Goal: Register for event/course

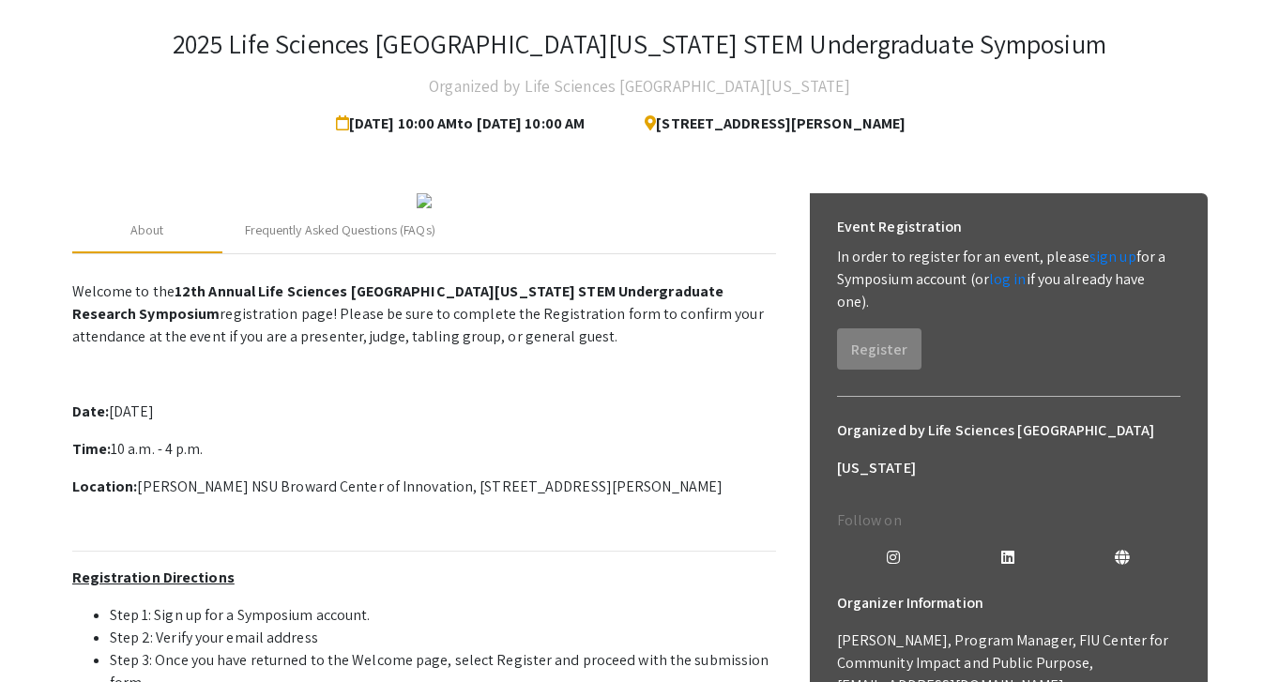
scroll to position [149, 0]
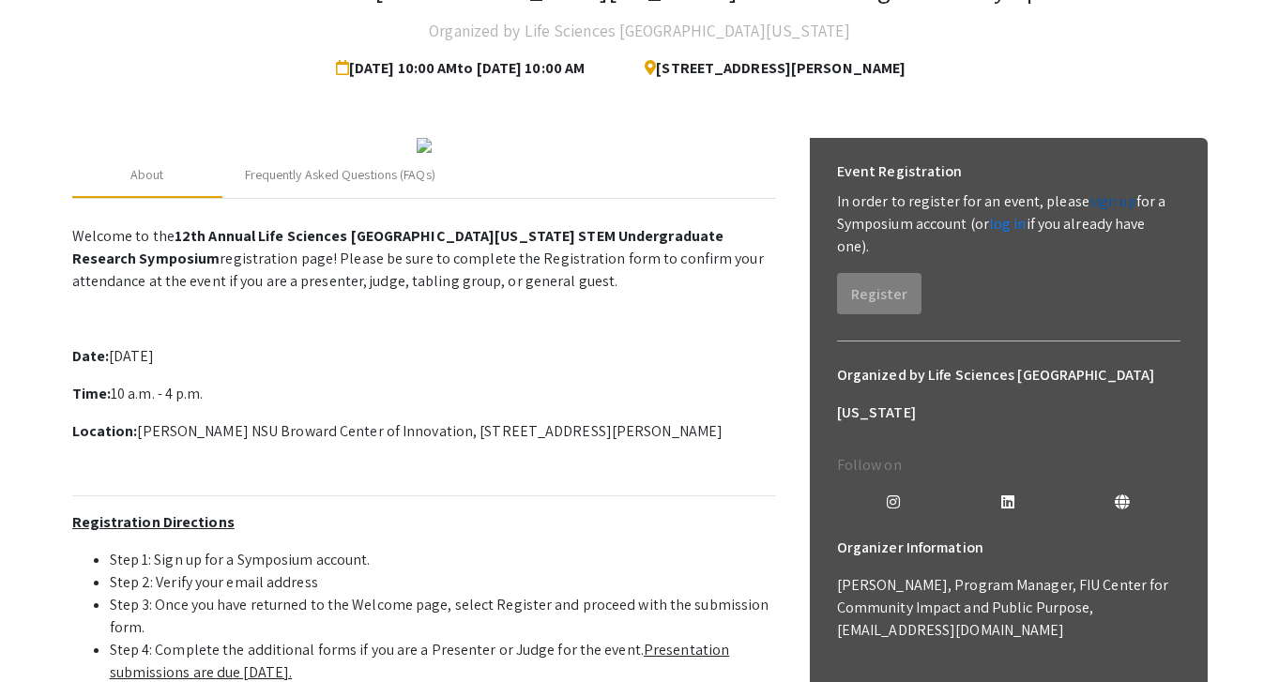
click at [1108, 202] on link "sign up" at bounding box center [1112, 201] width 47 height 20
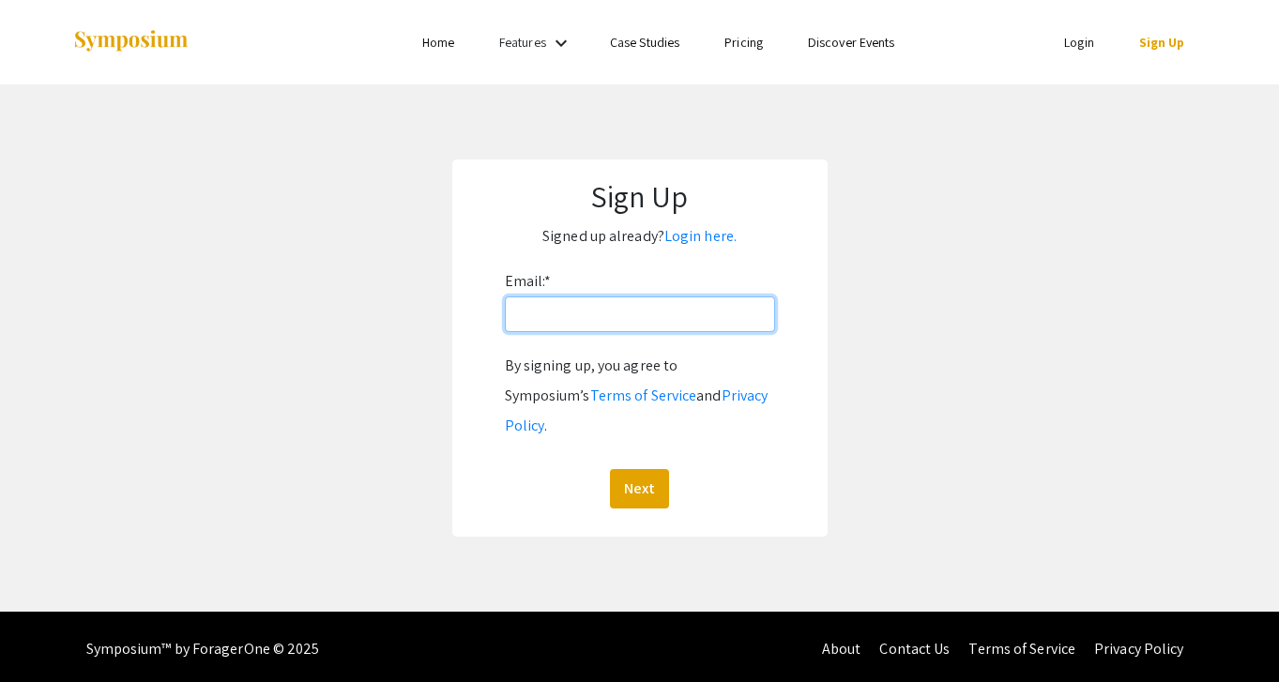
click at [582, 322] on input "Email: *" at bounding box center [640, 314] width 270 height 36
type input "[EMAIL_ADDRESS][DOMAIN_NAME]"
click at [628, 469] on button "Next" at bounding box center [639, 488] width 59 height 39
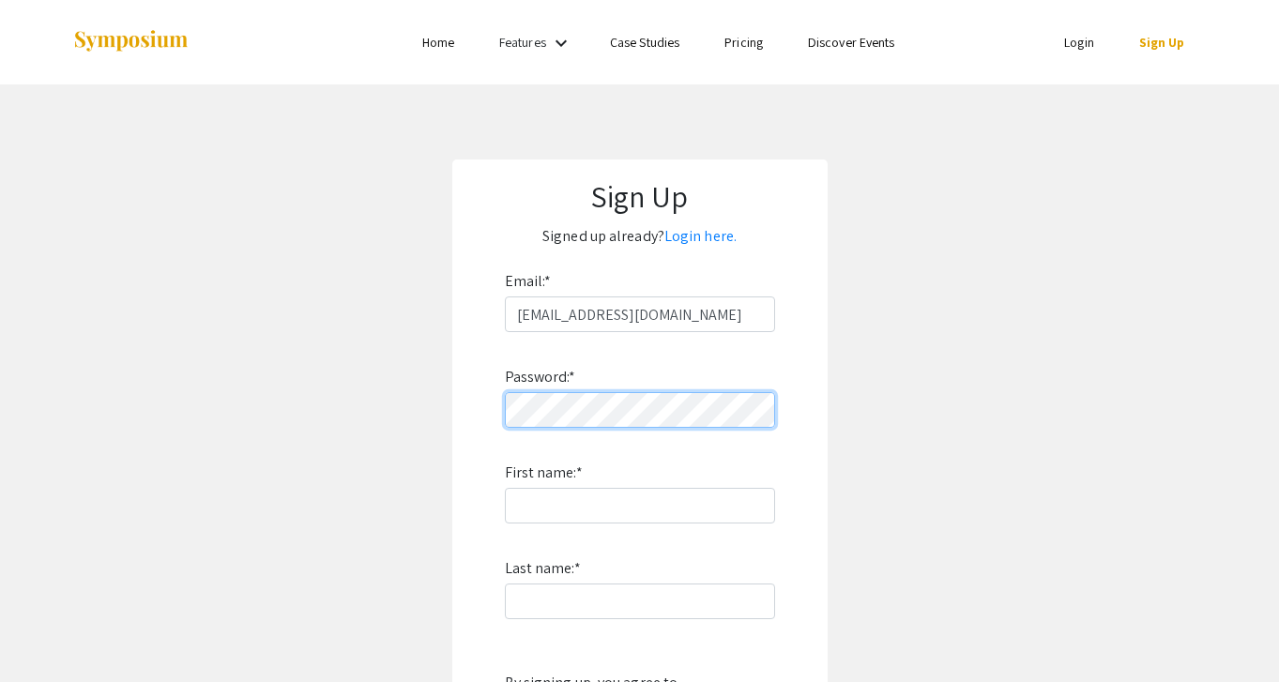
click at [462, 426] on div "Sign Up Signed up already? Login here. Email: * salva195@fiu.edu Password: * Fi…" at bounding box center [639, 507] width 375 height 694
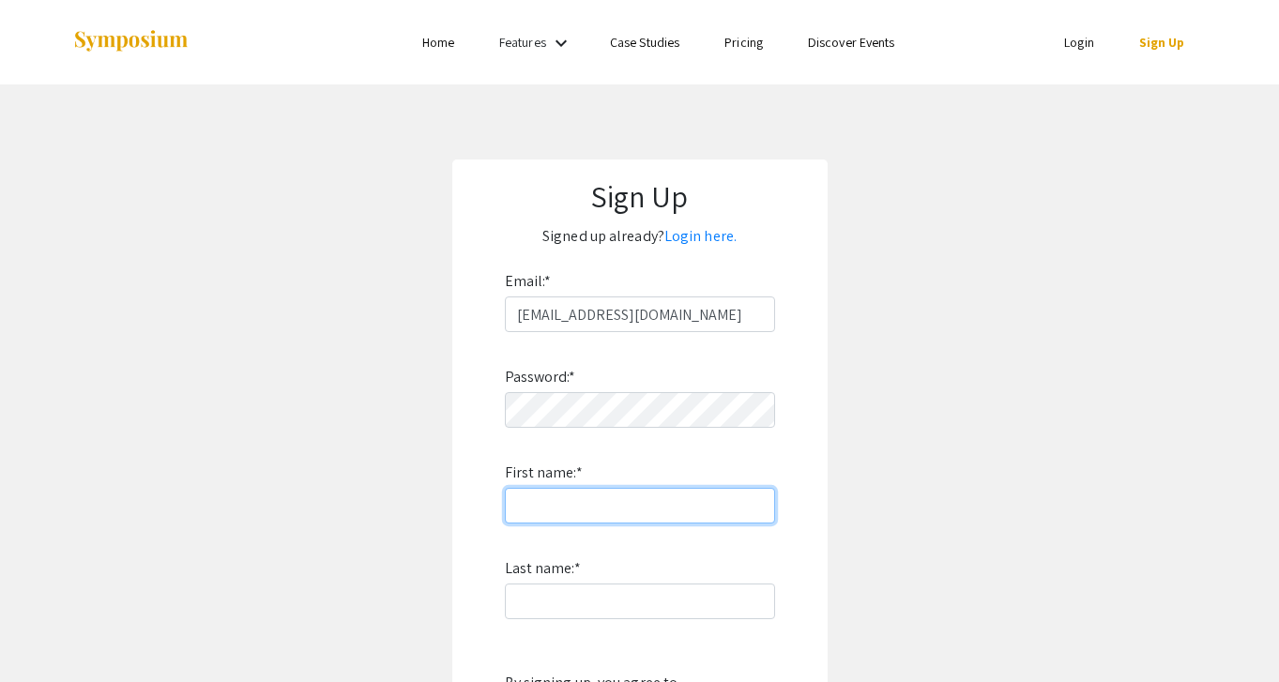
click at [570, 511] on input "First name: *" at bounding box center [640, 506] width 270 height 36
type input "[PERSON_NAME]"
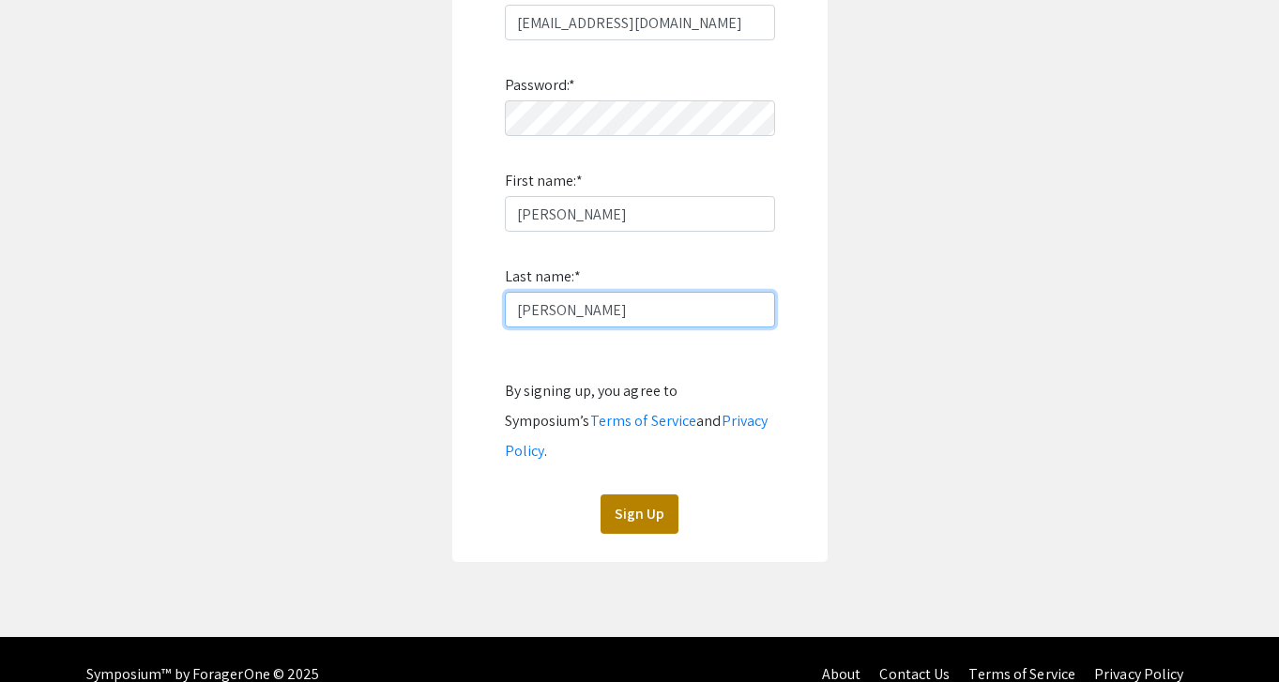
type input "[PERSON_NAME]"
click at [645, 494] on button "Sign Up" at bounding box center [639, 513] width 78 height 39
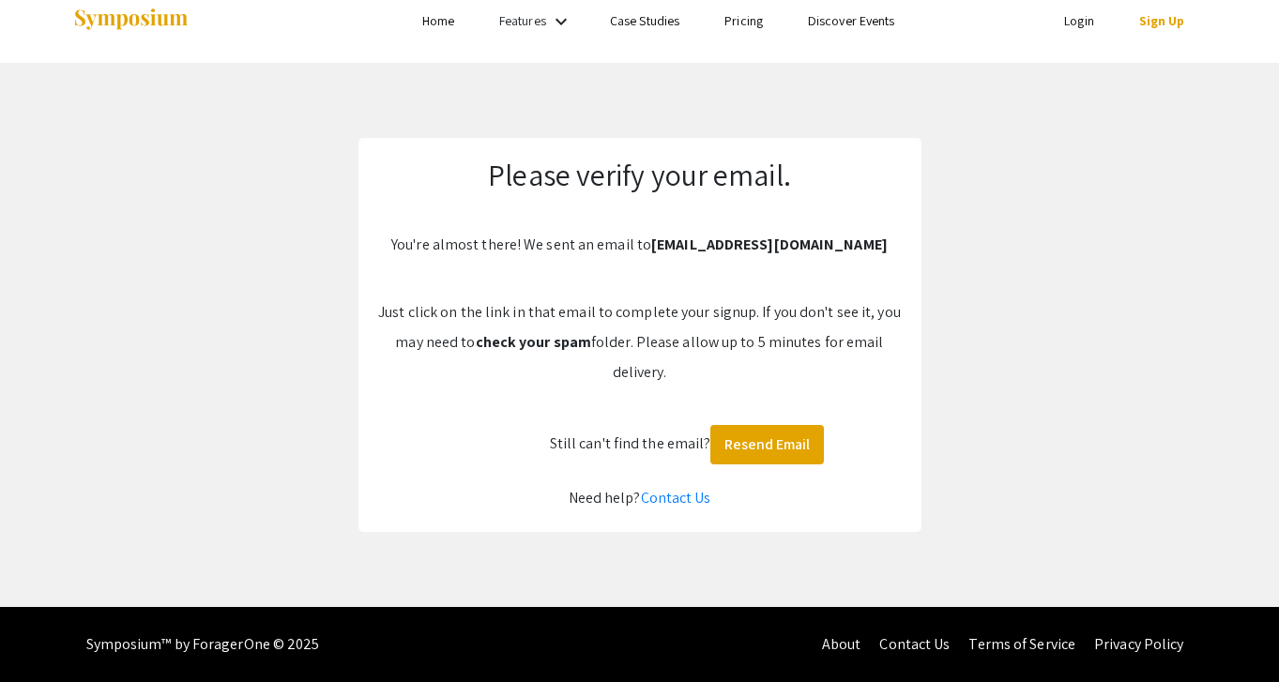
scroll to position [22, 0]
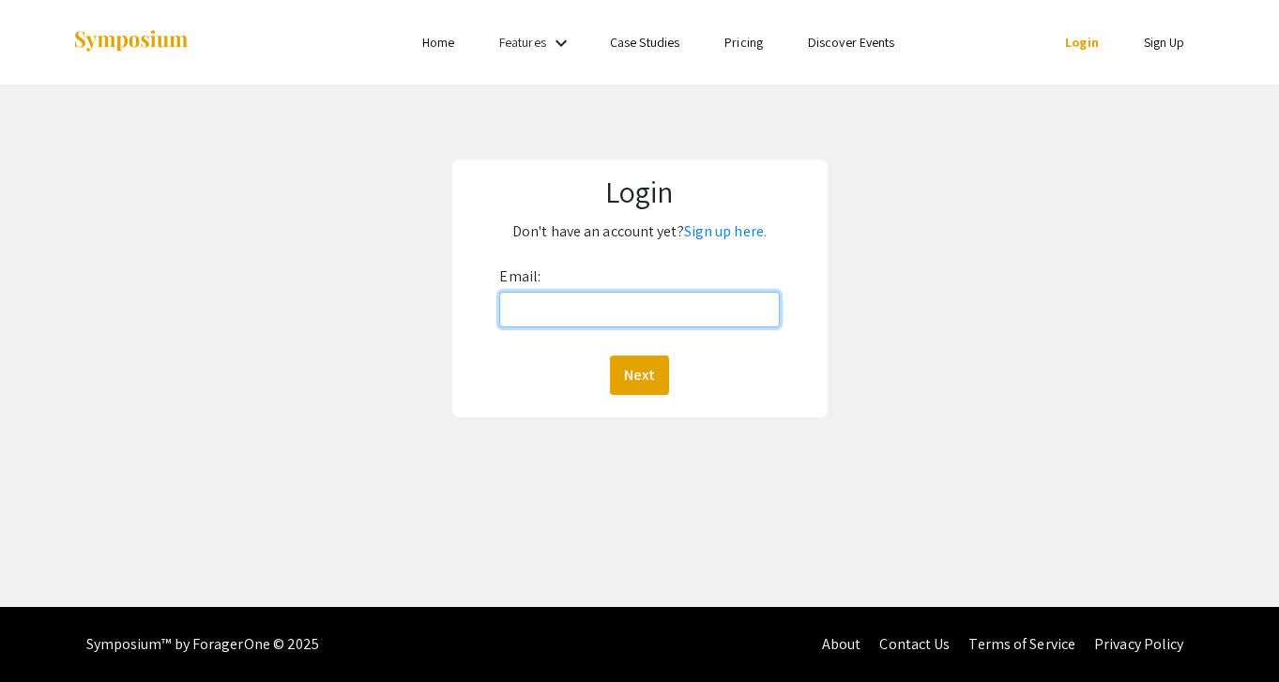
click at [607, 313] on input "Email:" at bounding box center [639, 310] width 280 height 36
type input "[EMAIL_ADDRESS][DOMAIN_NAME]"
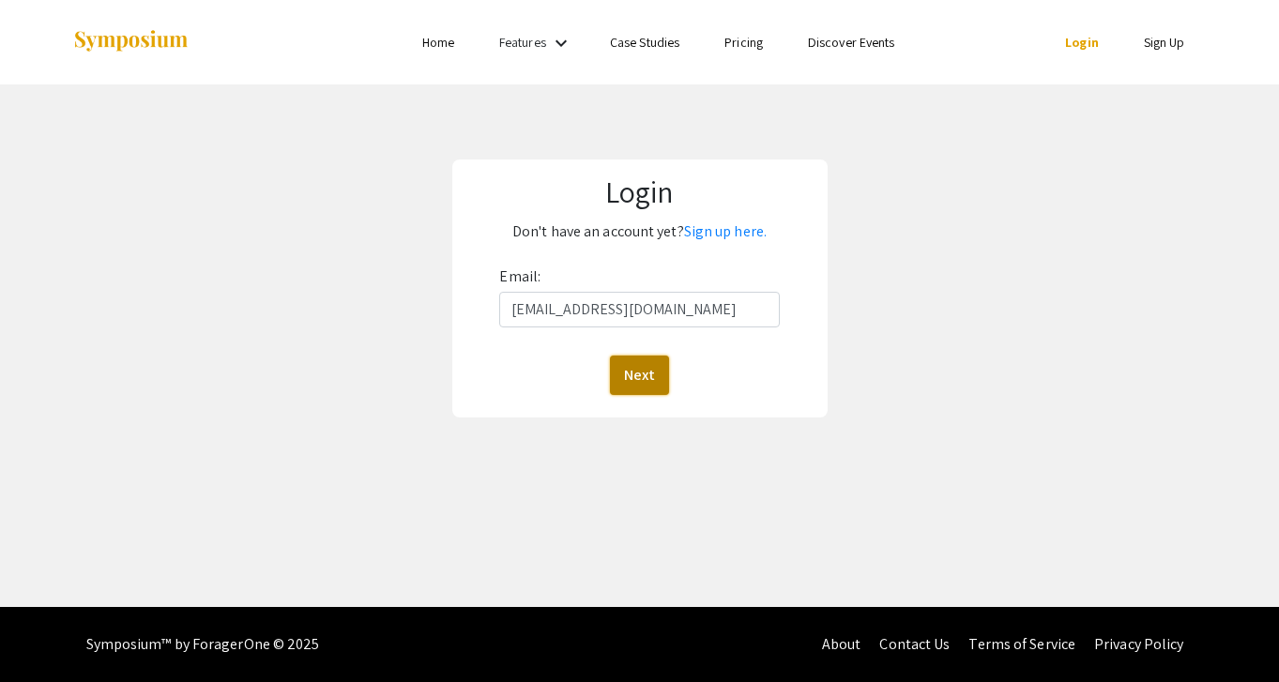
click at [643, 361] on button "Next" at bounding box center [639, 375] width 59 height 39
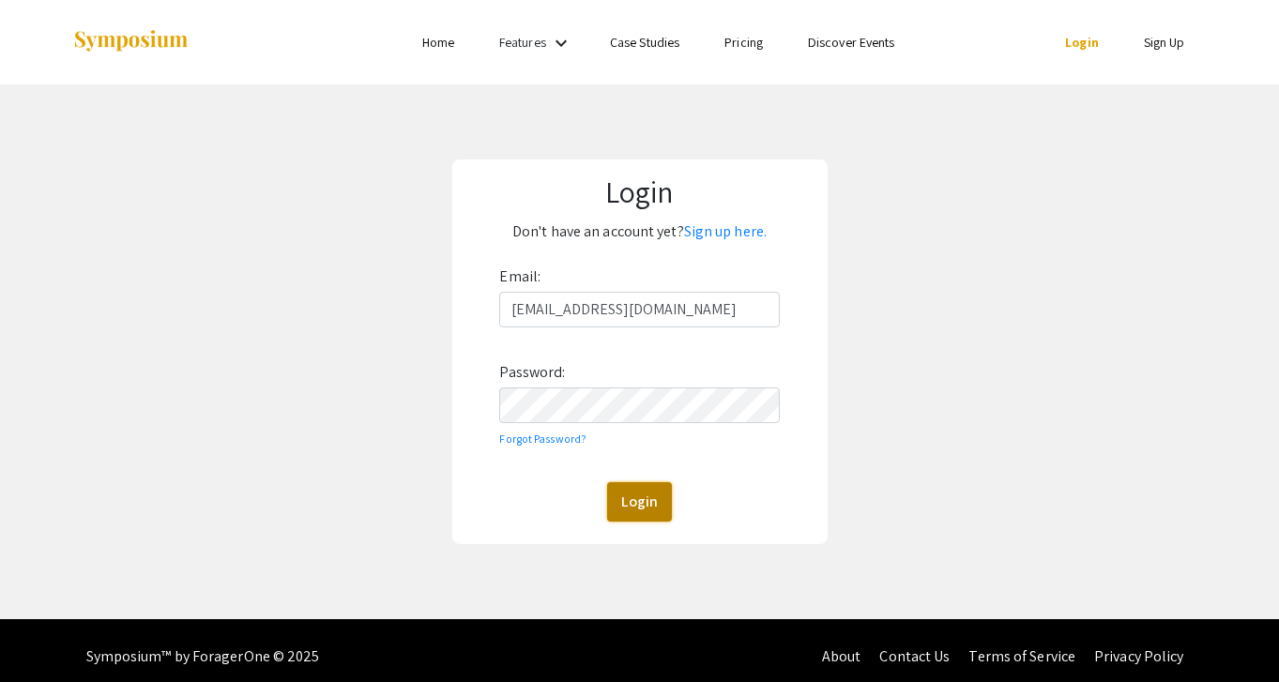
click at [654, 505] on button "Login" at bounding box center [639, 501] width 65 height 39
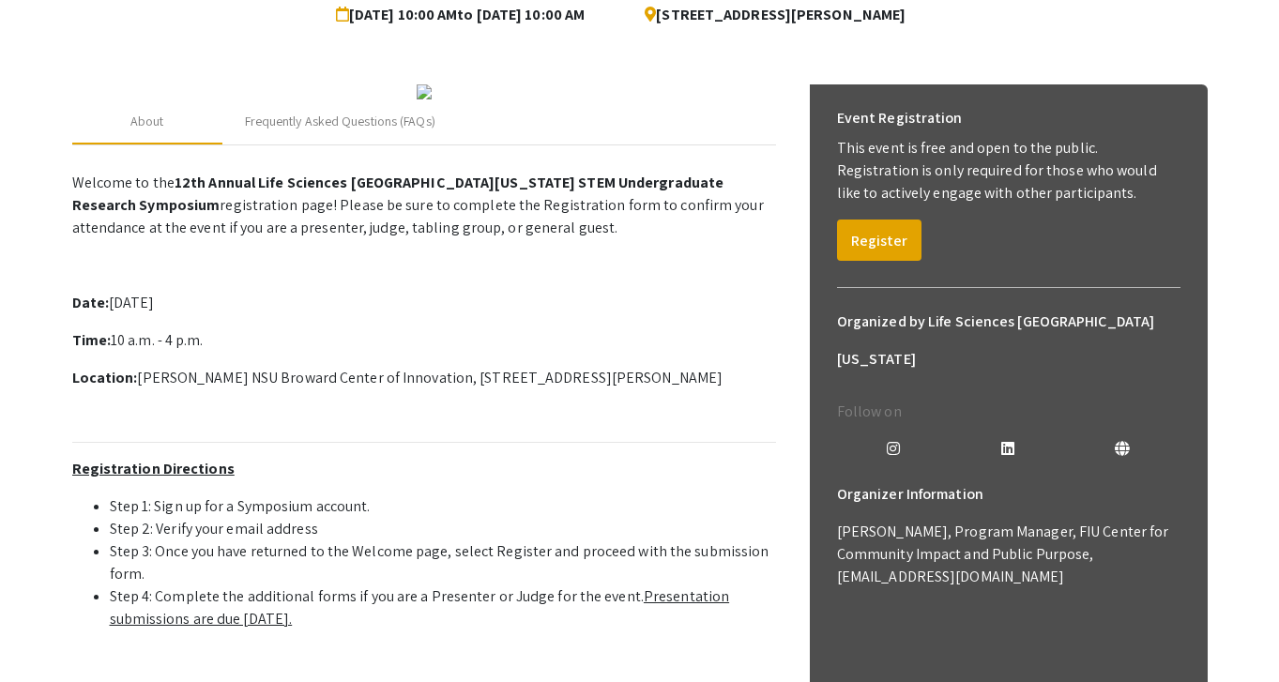
scroll to position [205, 0]
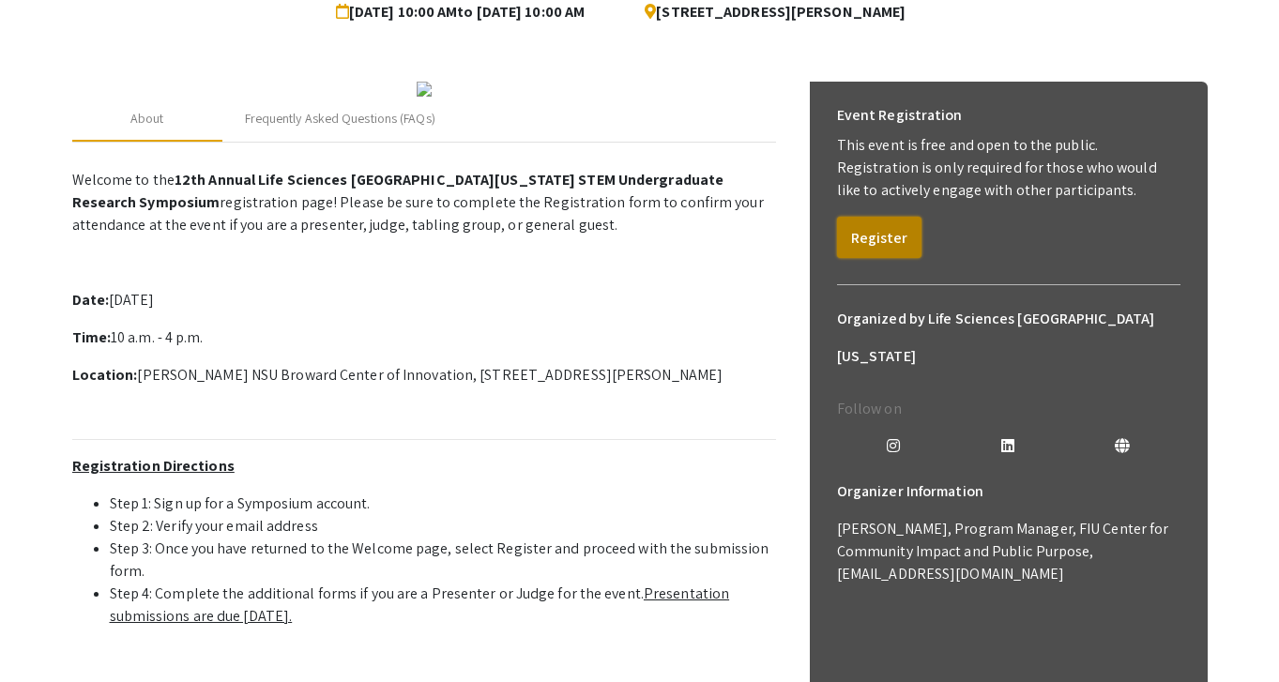
click at [884, 245] on button "Register" at bounding box center [879, 237] width 84 height 41
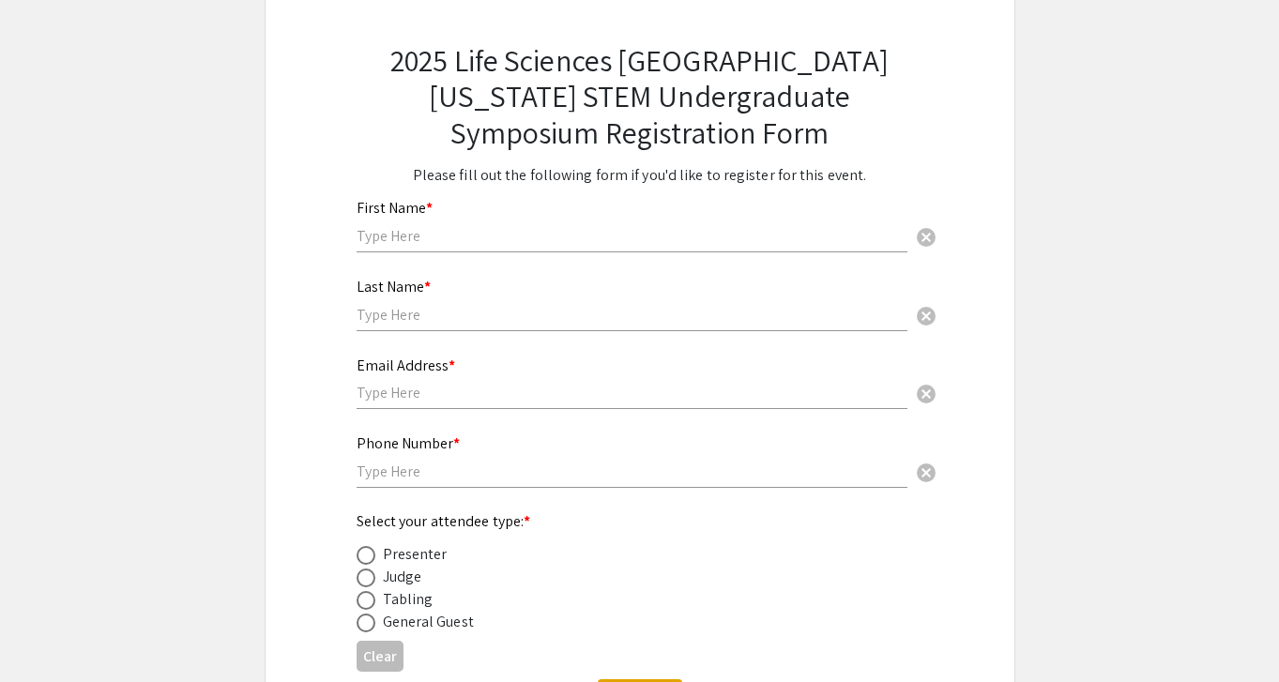
scroll to position [107, 0]
click at [502, 240] on input "text" at bounding box center [632, 238] width 551 height 20
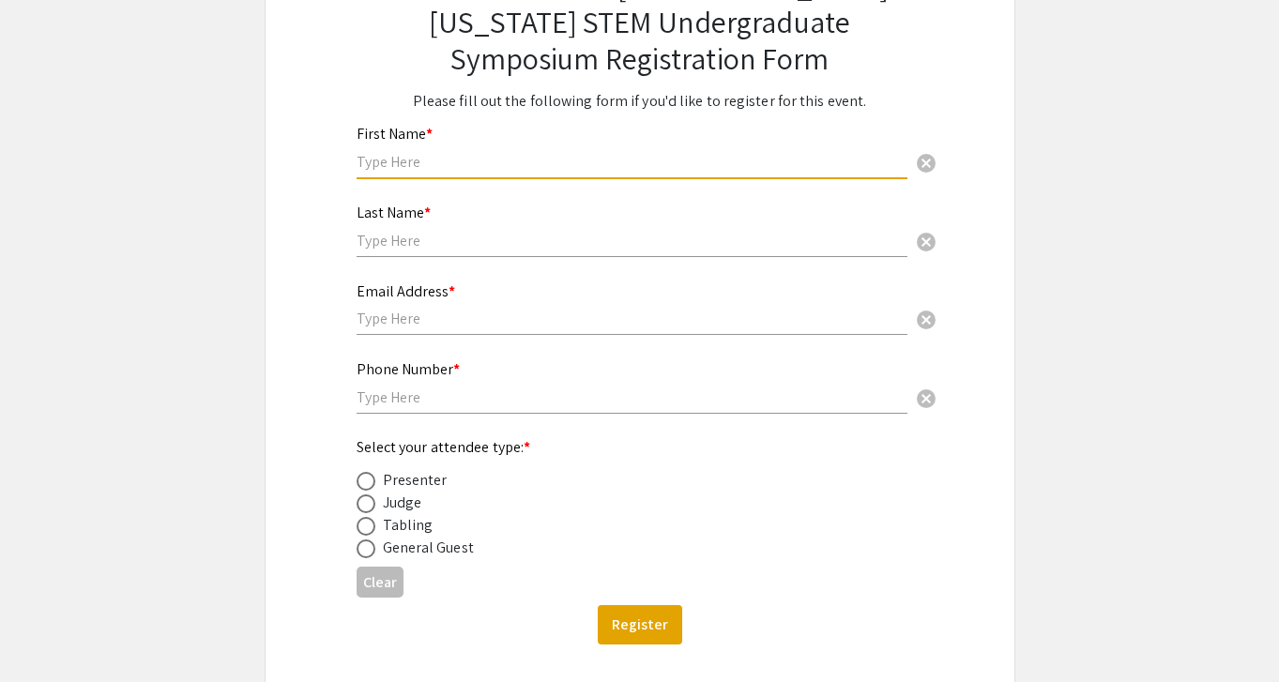
scroll to position [175, 0]
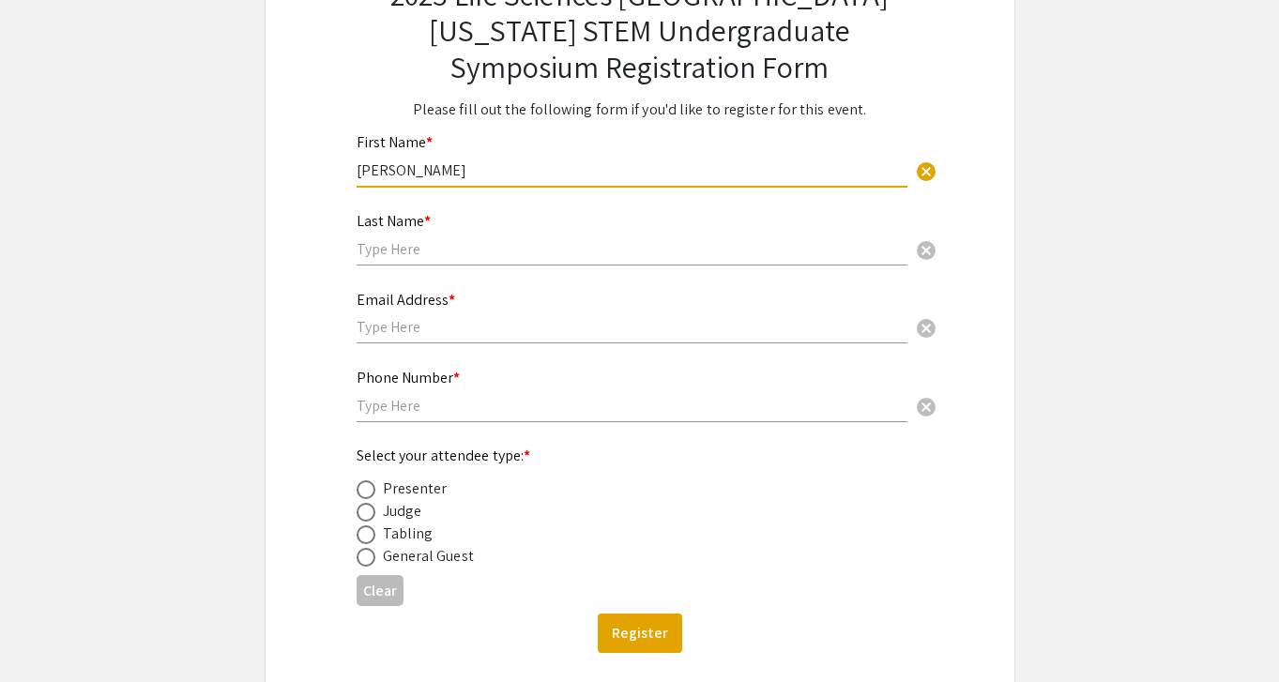
type input "[PERSON_NAME]"
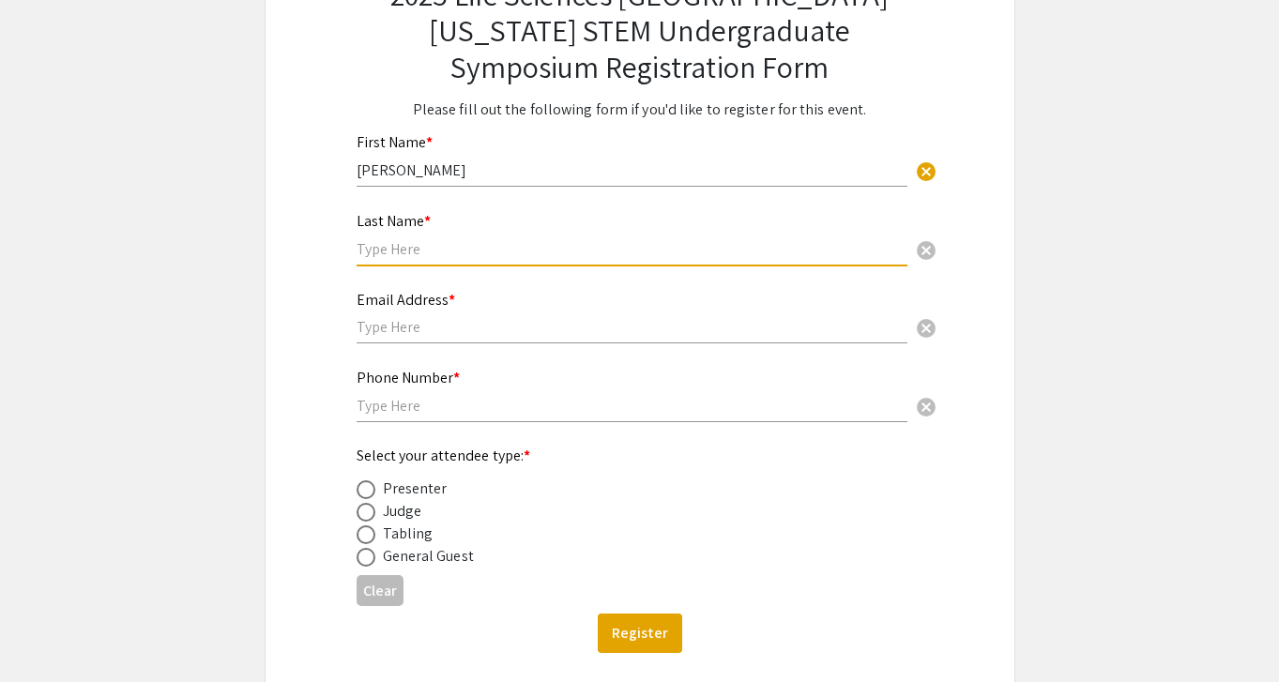
click at [427, 248] on input "text" at bounding box center [632, 249] width 551 height 20
type input "[PERSON_NAME]"
click at [409, 334] on input "text" at bounding box center [632, 327] width 551 height 20
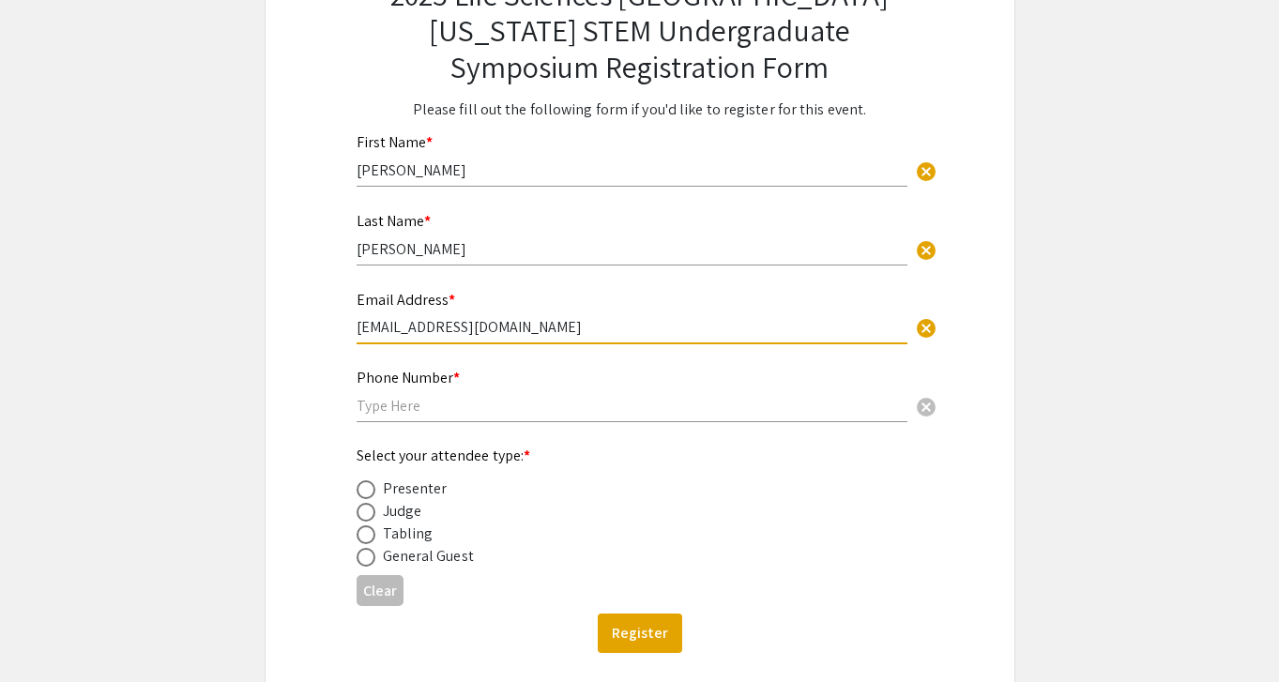
type input "[EMAIL_ADDRESS][DOMAIN_NAME]"
click at [369, 411] on input "text" at bounding box center [632, 406] width 551 height 20
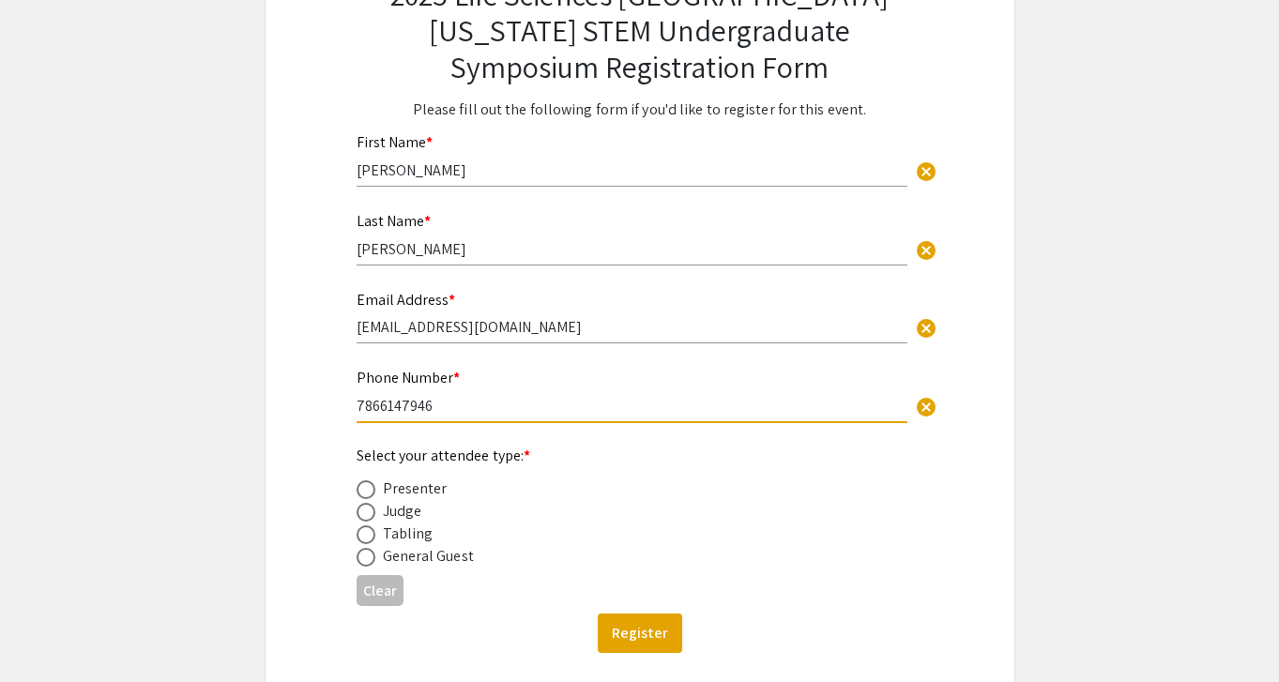
type input "7866147946"
click at [371, 562] on span at bounding box center [366, 557] width 19 height 19
click at [371, 562] on input "radio" at bounding box center [366, 557] width 19 height 19
radio input "true"
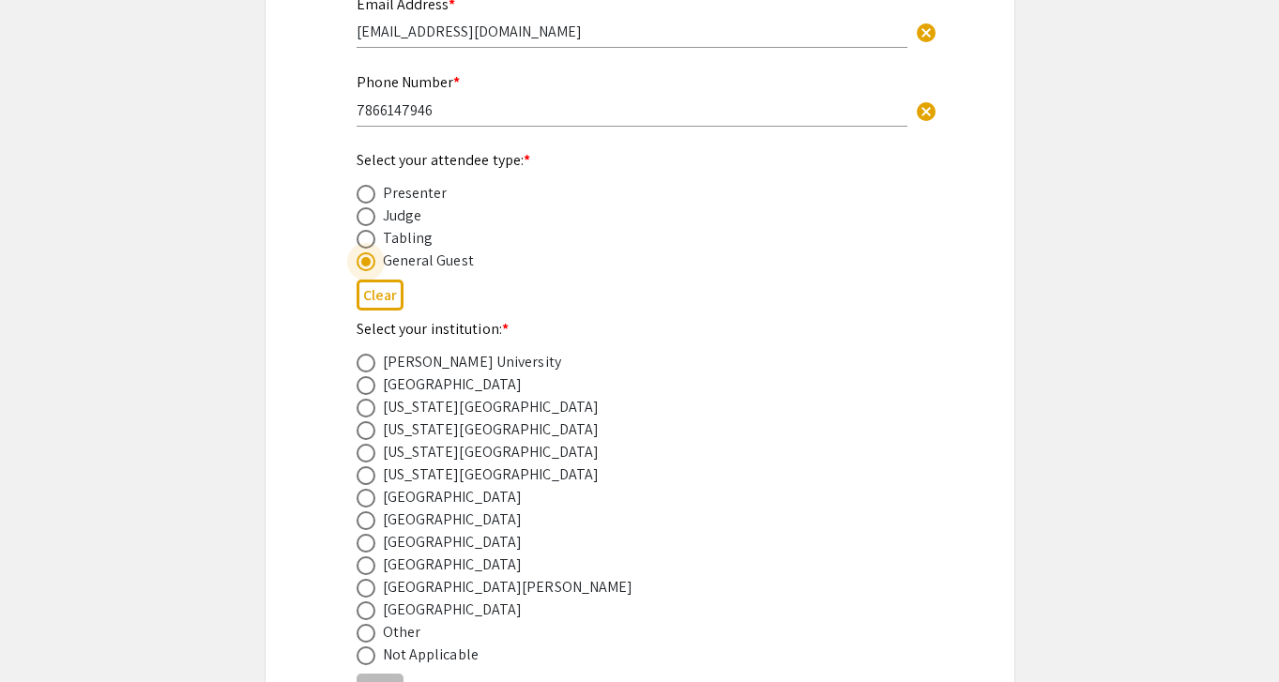
scroll to position [473, 0]
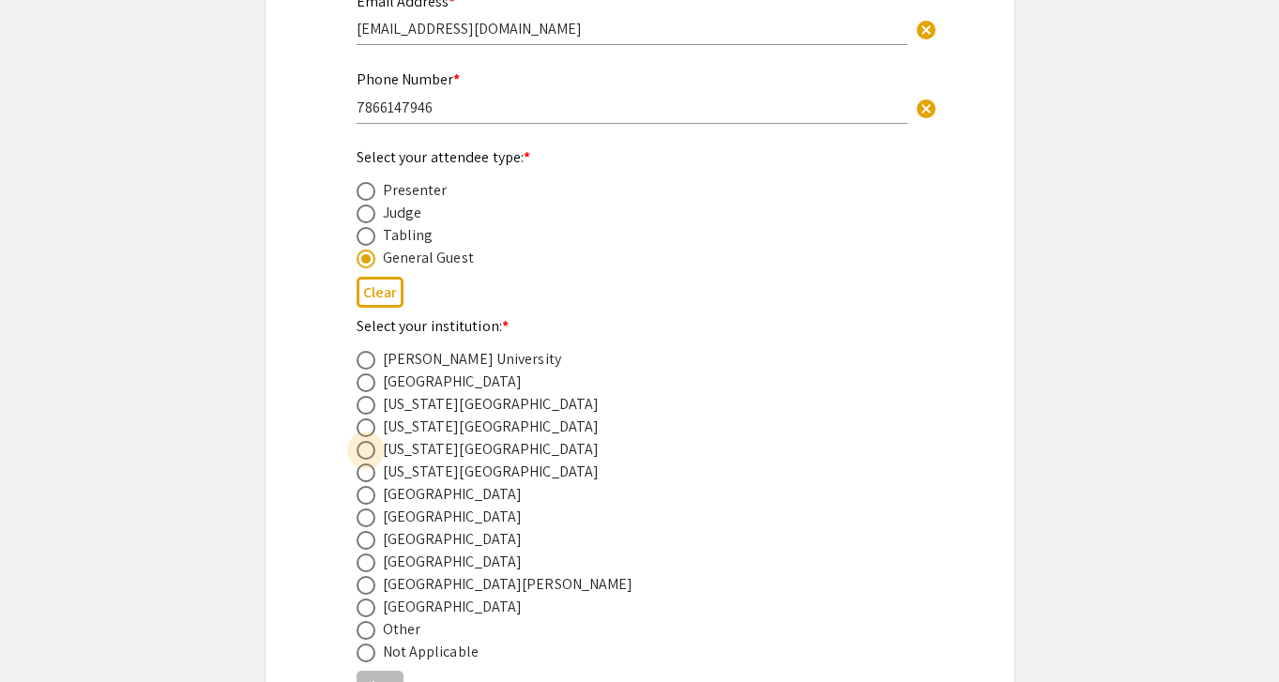
click at [371, 454] on span at bounding box center [366, 450] width 19 height 19
click at [371, 454] on input "radio" at bounding box center [366, 450] width 19 height 19
radio input "true"
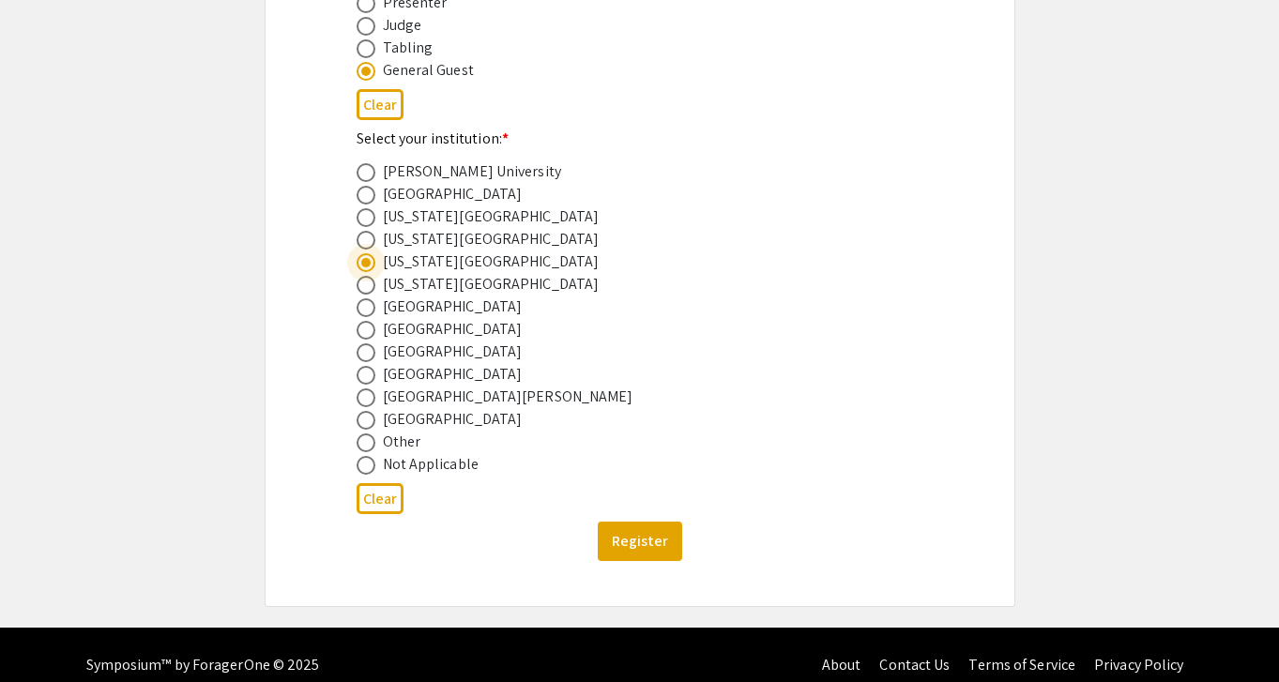
scroll to position [685, 0]
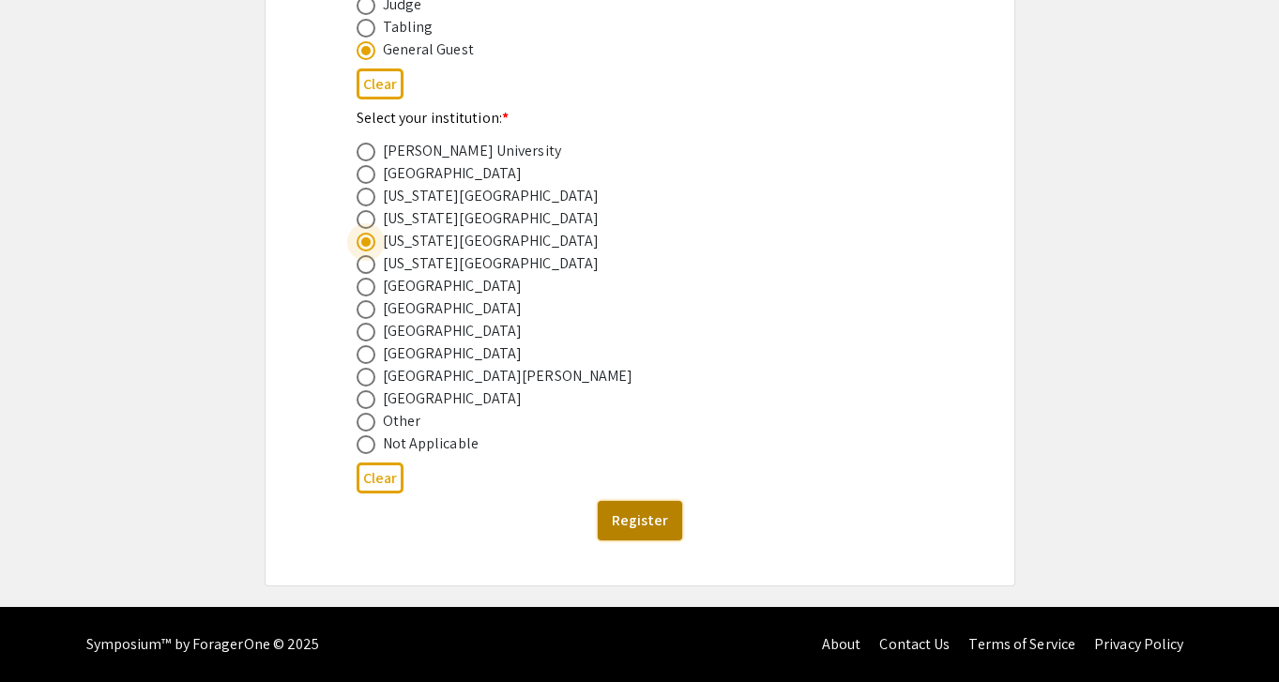
click at [631, 522] on button "Register" at bounding box center [640, 520] width 84 height 39
